Goal: Information Seeking & Learning: Learn about a topic

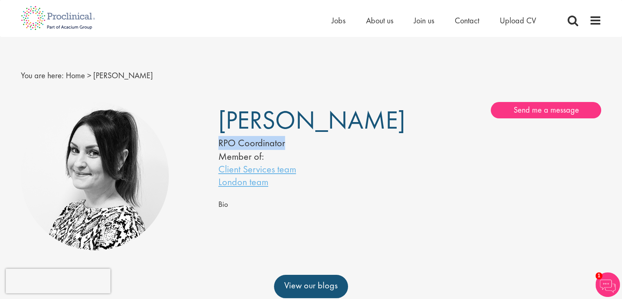
drag, startPoint x: 218, startPoint y: 140, endPoint x: 298, endPoint y: 143, distance: 79.8
click at [298, 143] on div "RPO Coordinator" at bounding box center [301, 143] width 167 height 14
copy div "RPO Coordinator"
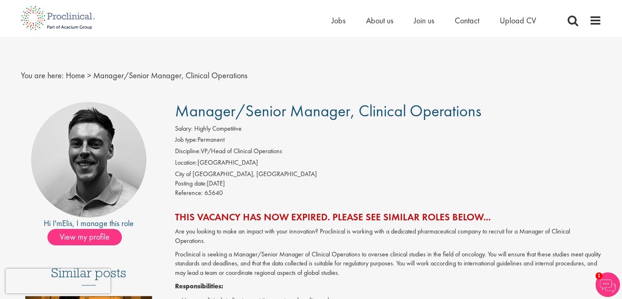
click at [120, 242] on div "View my profile" at bounding box center [89, 237] width 136 height 16
click at [105, 237] on span "View my profile" at bounding box center [84, 237] width 74 height 16
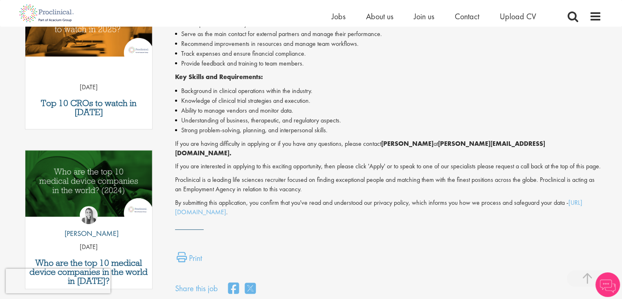
scroll to position [254, 0]
